Goal: Task Accomplishment & Management: Use online tool/utility

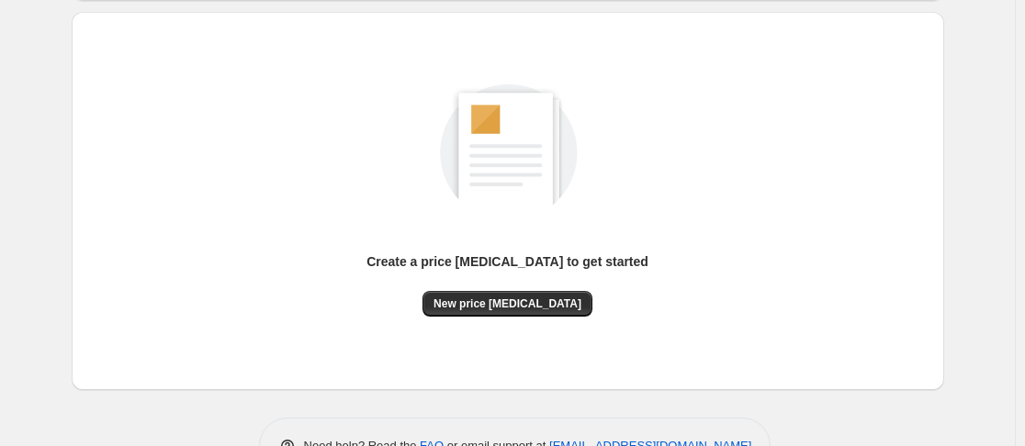
scroll to position [189, 0]
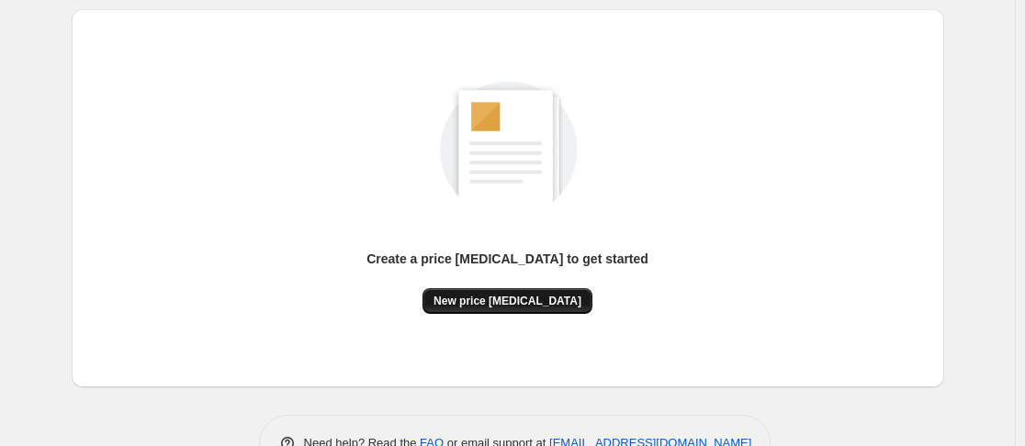
click at [519, 300] on span "New price [MEDICAL_DATA]" at bounding box center [508, 301] width 148 height 15
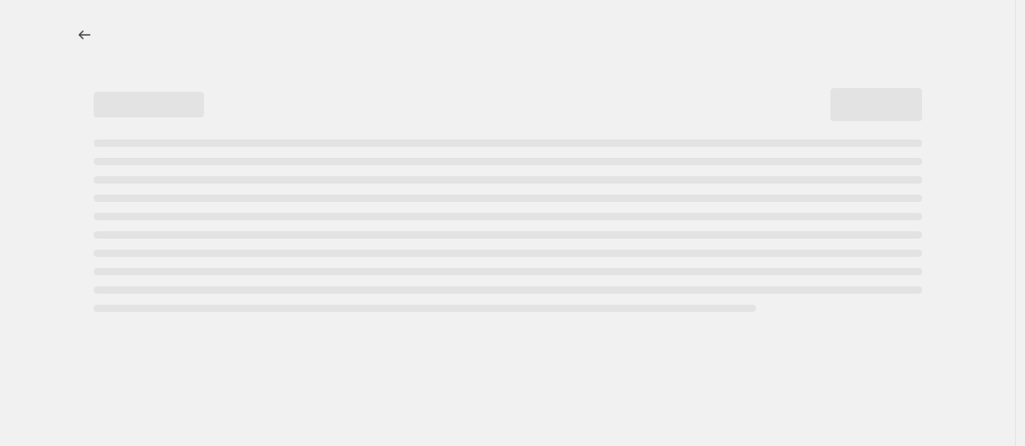
select select "percentage"
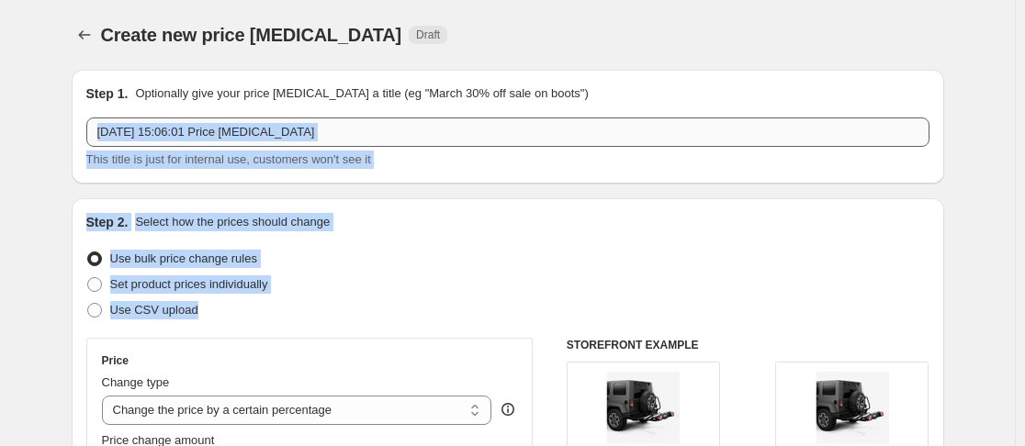
drag, startPoint x: 520, startPoint y: 300, endPoint x: 425, endPoint y: 125, distance: 199.4
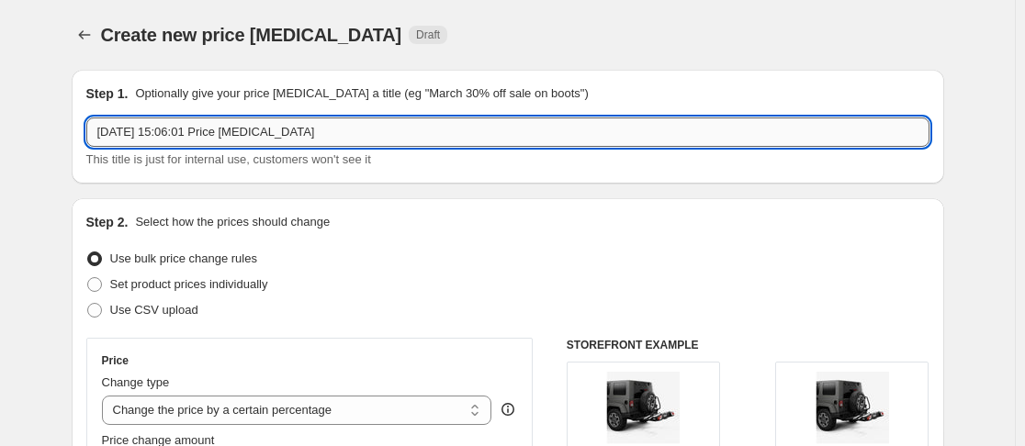
click at [425, 125] on input "[DATE] 15:06:01 Price [MEDICAL_DATA]" at bounding box center [507, 132] width 843 height 29
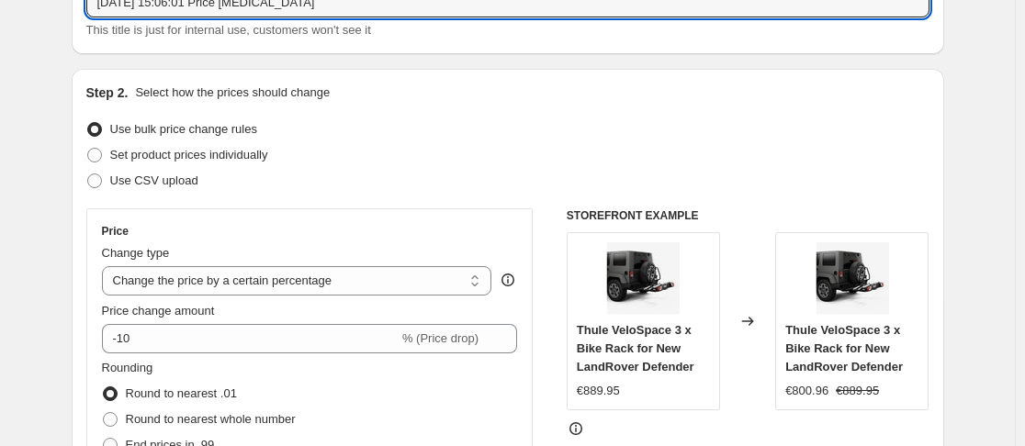
scroll to position [130, 0]
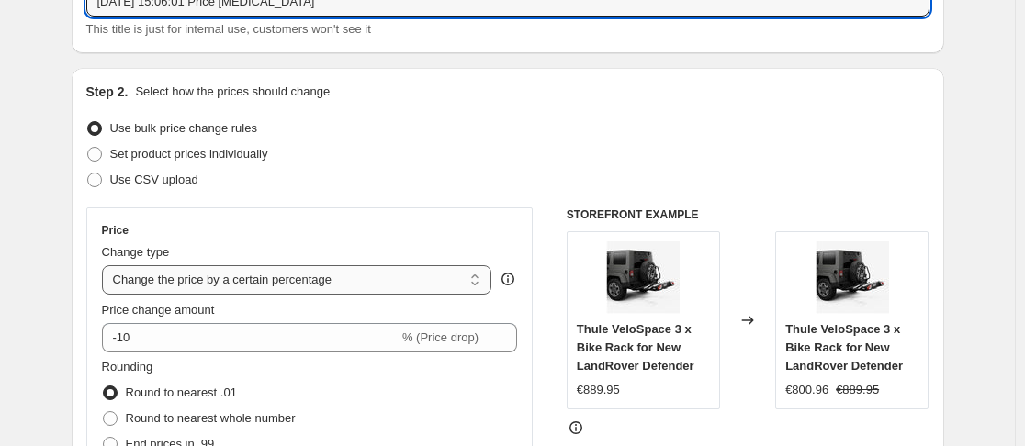
click at [396, 274] on select "Change the price to a certain amount Change the price by a certain amount Chang…" at bounding box center [297, 279] width 390 height 29
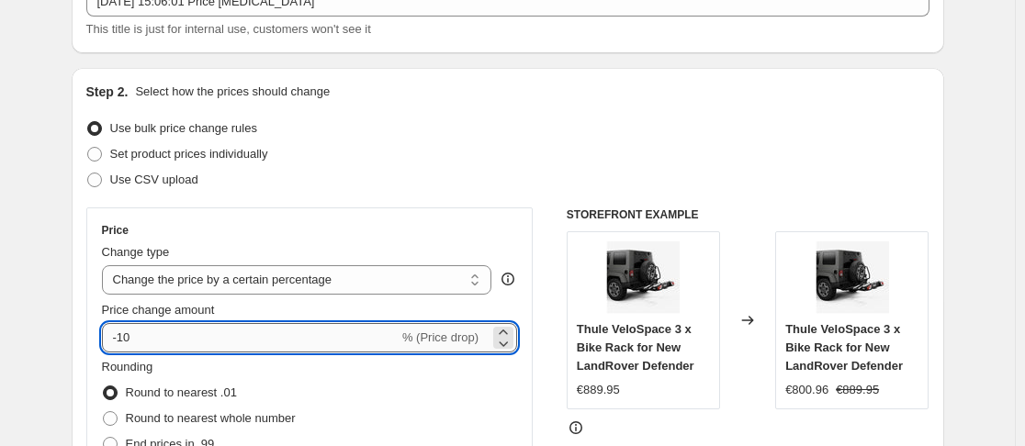
click at [263, 340] on input "-10" at bounding box center [250, 337] width 297 height 29
type input "-1"
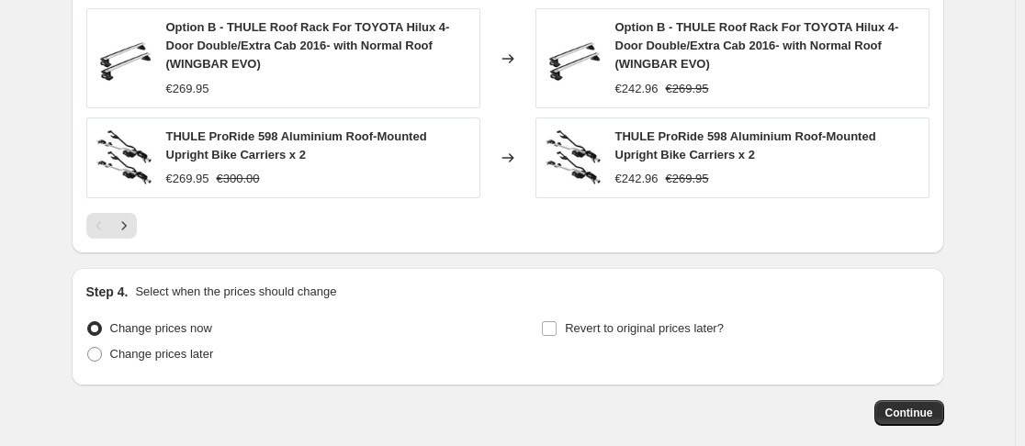
scroll to position [1427, 0]
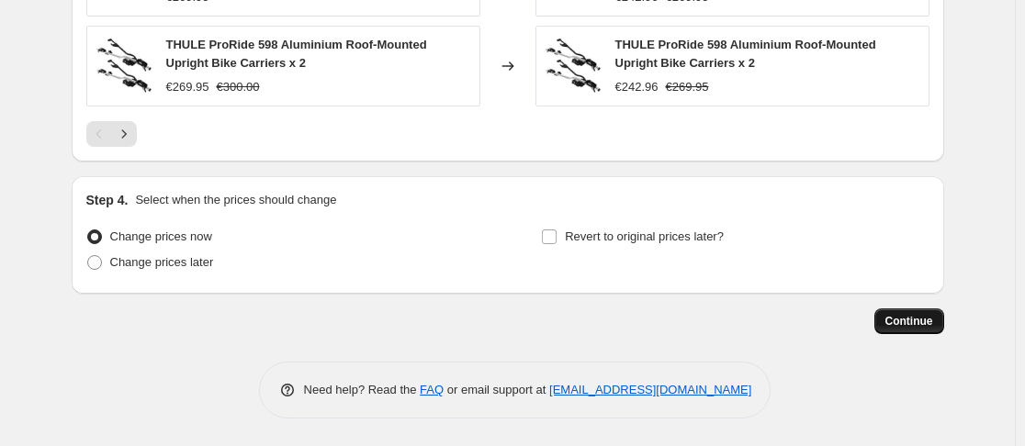
type input "-49"
click at [892, 318] on span "Continue" at bounding box center [910, 321] width 48 height 15
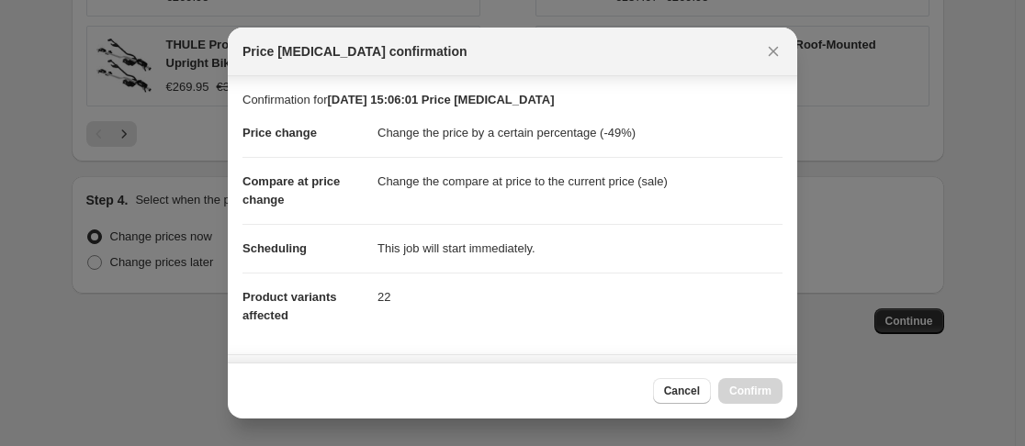
scroll to position [327, 0]
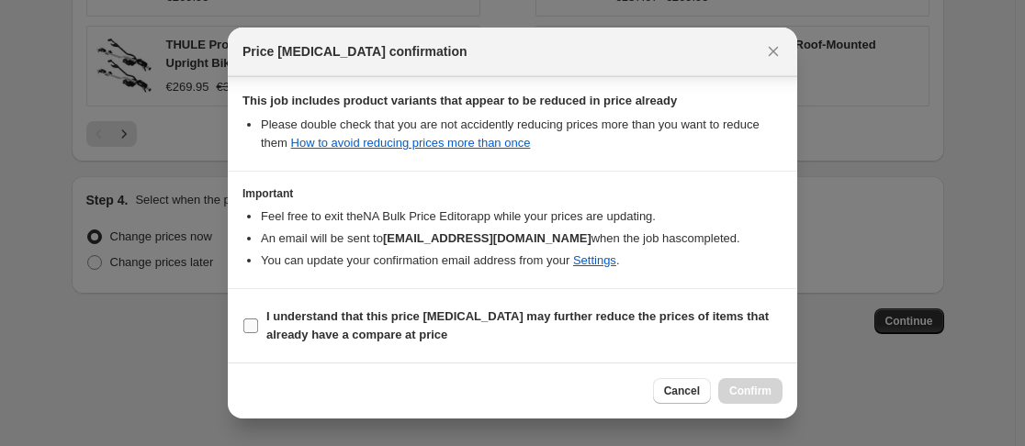
click at [252, 322] on input "I understand that this price [MEDICAL_DATA] may further reduce the prices of it…" at bounding box center [250, 326] width 15 height 15
checkbox input "true"
click at [737, 391] on span "Confirm" at bounding box center [750, 391] width 42 height 15
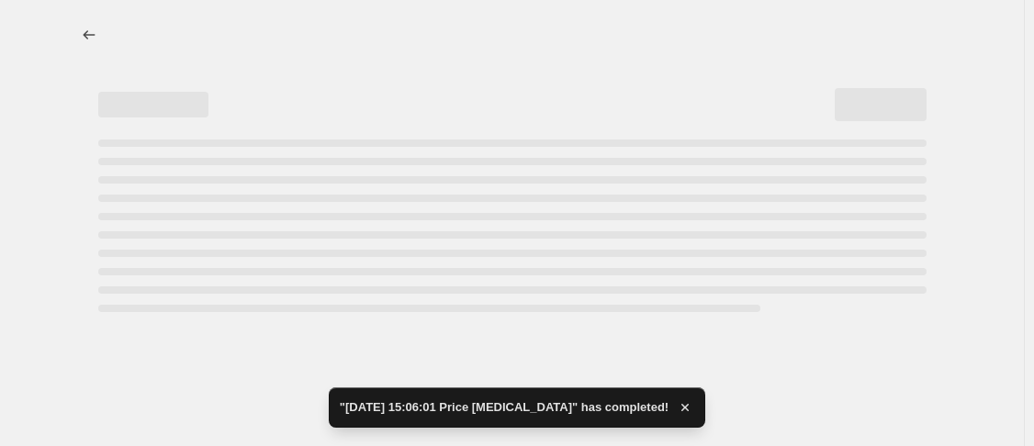
select select "percentage"
